Goal: Task Accomplishment & Management: Manage account settings

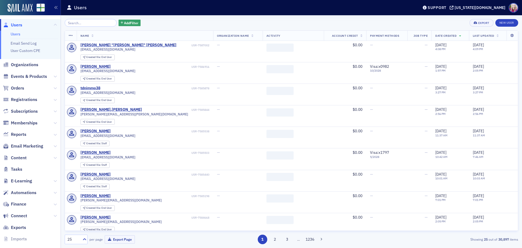
drag, startPoint x: 14, startPoint y: 65, endPoint x: 18, endPoint y: 61, distance: 5.0
click at [14, 64] on span "Organizations" at bounding box center [24, 65] width 27 height 6
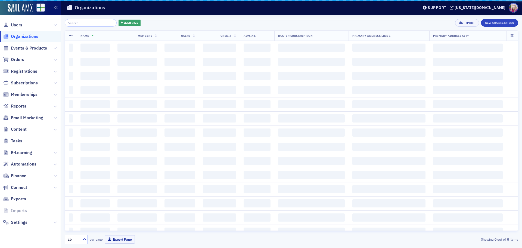
click at [84, 23] on input "search" at bounding box center [91, 23] width 52 height 8
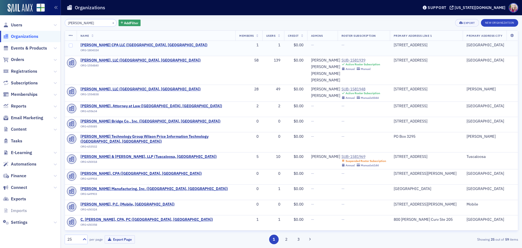
type input "[PERSON_NAME]"
click at [110, 45] on span "[PERSON_NAME] CPA LLC ([GEOGRAPHIC_DATA], [GEOGRAPHIC_DATA])" at bounding box center [144, 45] width 127 height 5
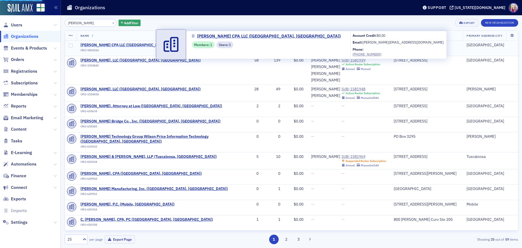
select select "US"
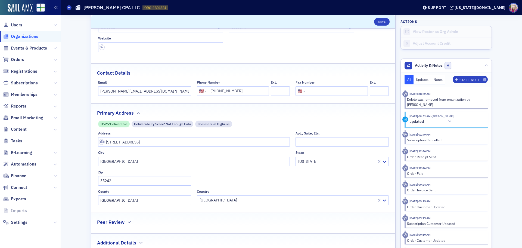
scroll to position [109, 0]
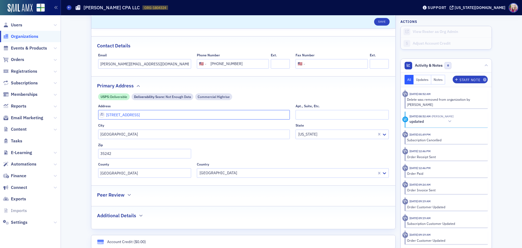
click at [183, 114] on input "[STREET_ADDRESS]" at bounding box center [194, 115] width 192 height 10
click at [183, 113] on input "[STREET_ADDRESS]" at bounding box center [194, 115] width 192 height 10
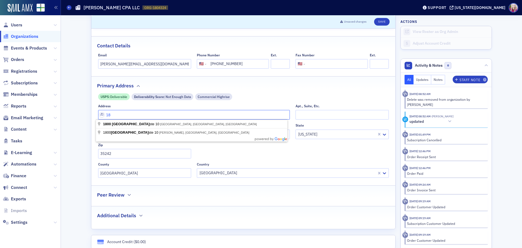
type input "1"
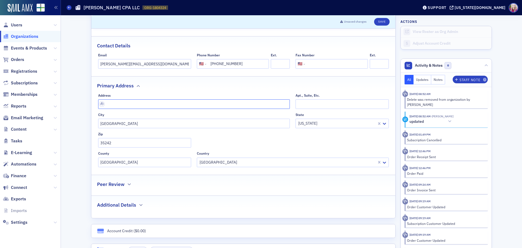
paste input "[STREET_ADDRESS],"
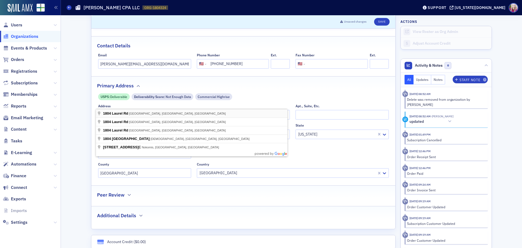
type input "[STREET_ADDRESS]"
type input "[GEOGRAPHIC_DATA]"
type input "35216-1404"
type input "[GEOGRAPHIC_DATA]"
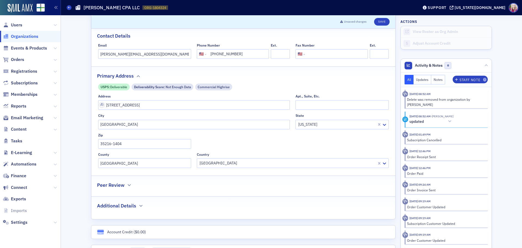
scroll to position [0, 0]
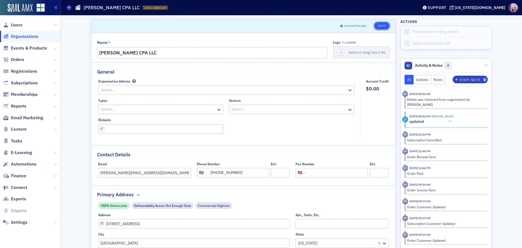
click at [378, 27] on button "Save" at bounding box center [382, 26] width 16 height 8
select select "US"
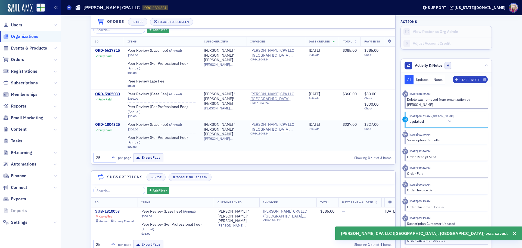
scroll to position [500, 0]
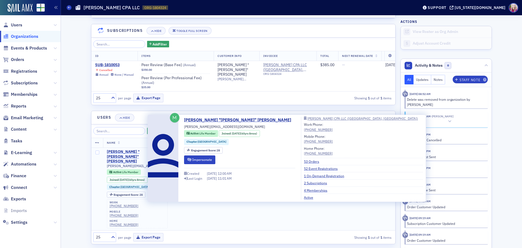
click at [110, 157] on div "[PERSON_NAME] "[PERSON_NAME]" [PERSON_NAME]" at bounding box center [129, 156] width 44 height 14
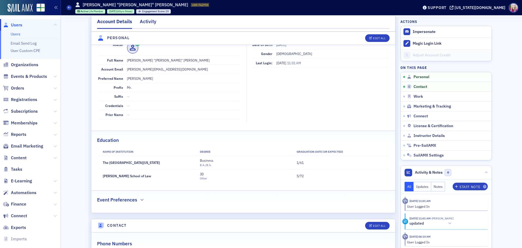
scroll to position [82, 0]
